Goal: Information Seeking & Learning: Learn about a topic

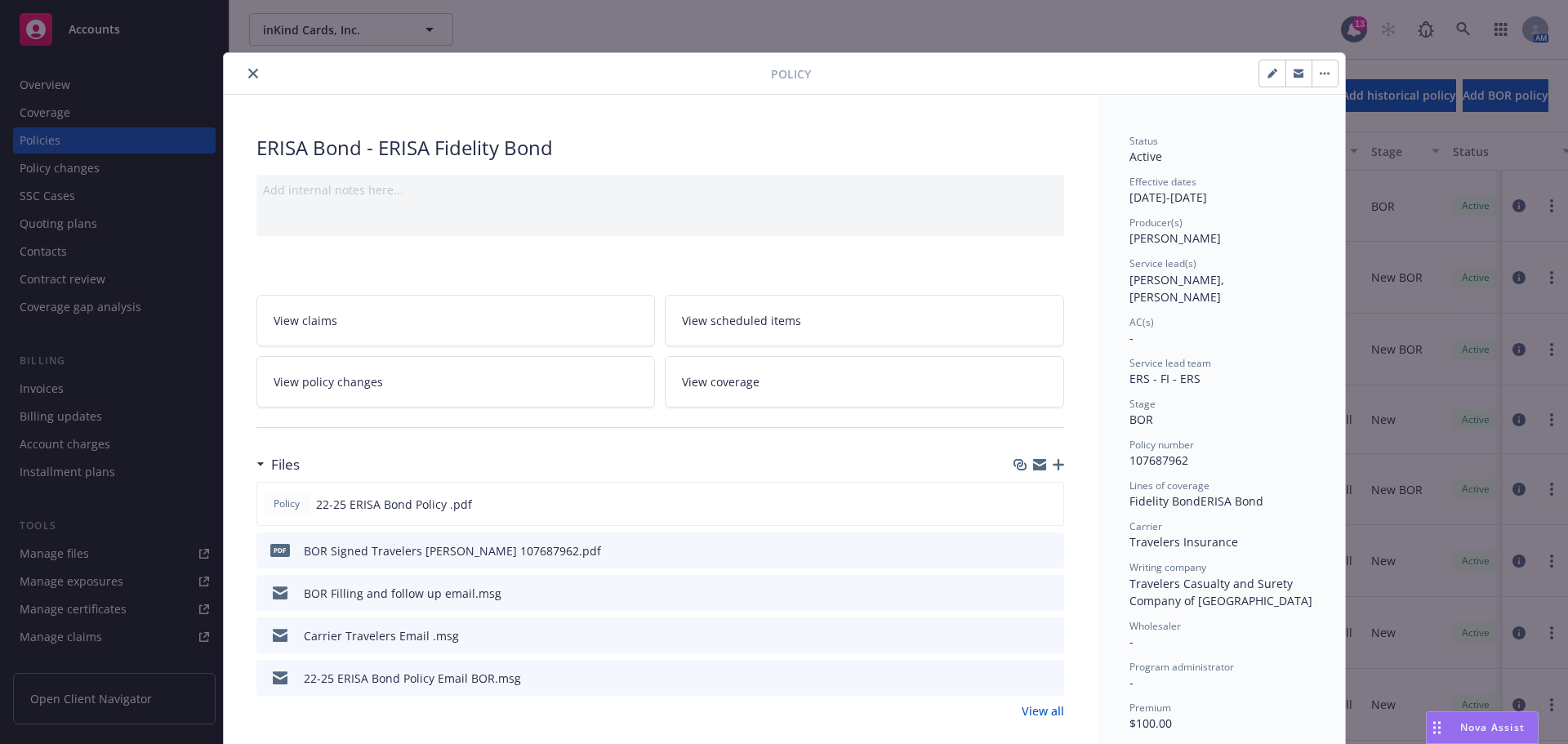
click at [249, 71] on icon "close" at bounding box center [253, 73] width 10 height 10
